Goal: Navigation & Orientation: Find specific page/section

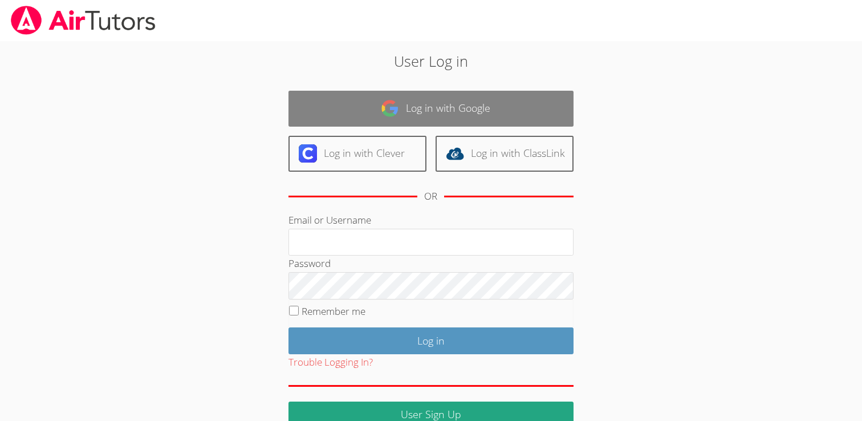
click at [449, 108] on link "Log in with Google" at bounding box center [431, 109] width 285 height 36
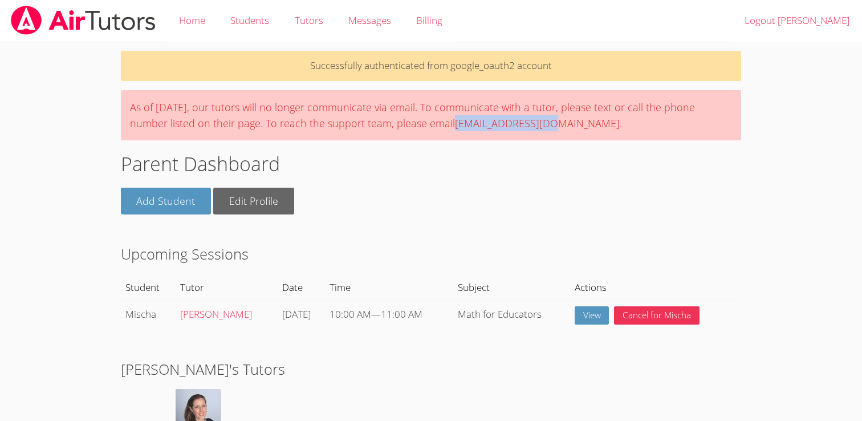
drag, startPoint x: 502, startPoint y: 125, endPoint x: 583, endPoint y: 129, distance: 81.0
click at [583, 129] on div "As of Saturday, March 22nd, 2025, our tutors will no longer communicate via ema…" at bounding box center [431, 115] width 621 height 50
copy div "info@airtutors.org"
click at [249, 20] on link "Students" at bounding box center [250, 21] width 64 height 42
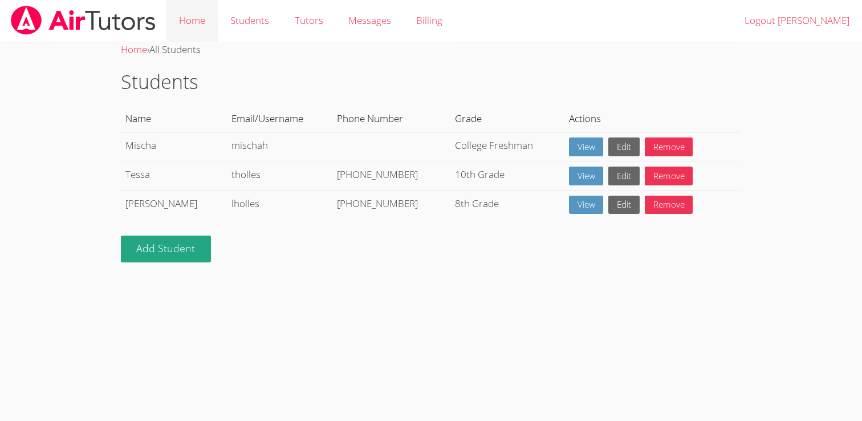
click at [187, 21] on link "Home" at bounding box center [191, 21] width 51 height 42
